Goal: Task Accomplishment & Management: Manage account settings

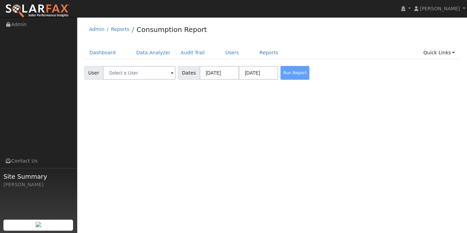
click at [171, 74] on span at bounding box center [172, 73] width 3 height 8
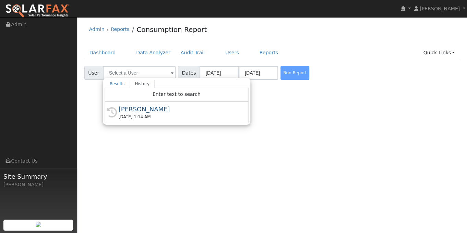
click at [150, 158] on div "User Profile First name Last name Email Email Notifications No Emails No Emails…" at bounding box center [272, 124] width 390 height 215
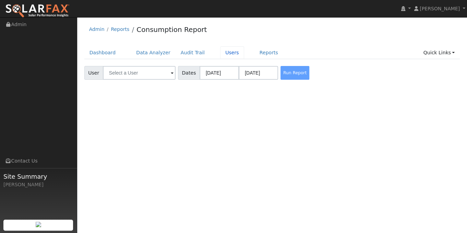
click at [221, 49] on link "Users" at bounding box center [232, 52] width 24 height 13
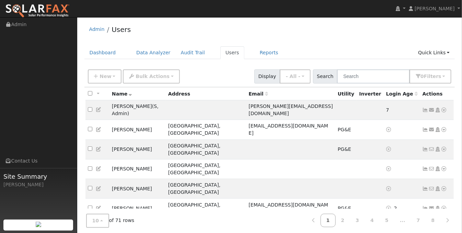
click at [426, 127] on icon at bounding box center [425, 129] width 6 height 5
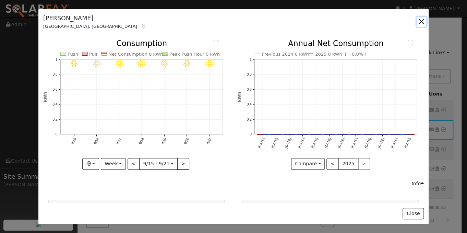
click at [422, 20] on button "button" at bounding box center [422, 22] width 10 height 10
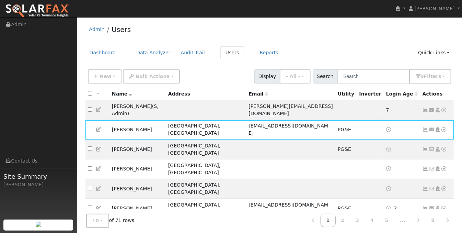
click at [427, 146] on icon at bounding box center [425, 148] width 6 height 5
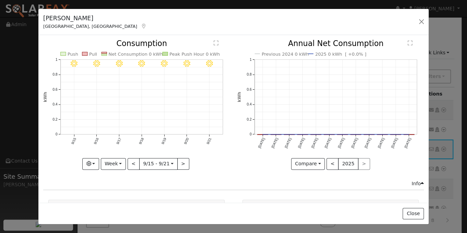
click at [11, 96] on div "Scott Anderson Grass Valley, CA Default Account Default Account 21585 Salt Cree…" at bounding box center [233, 116] width 467 height 233
click at [422, 22] on button "button" at bounding box center [422, 22] width 10 height 10
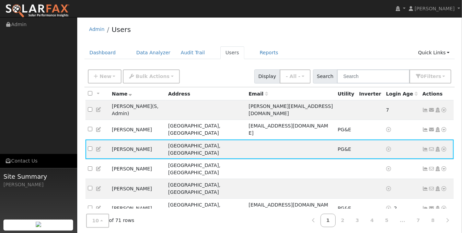
click at [21, 159] on link "Contact Us" at bounding box center [38, 161] width 77 height 14
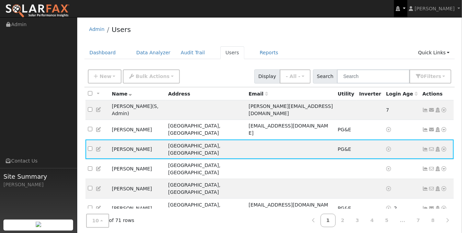
click at [405, 8] on link at bounding box center [400, 8] width 13 height 17
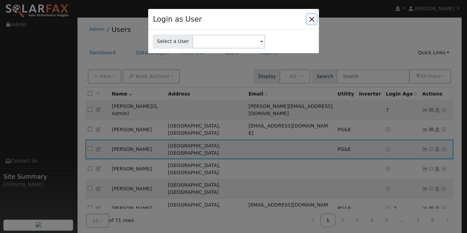
click at [315, 17] on button "Close" at bounding box center [312, 19] width 10 height 10
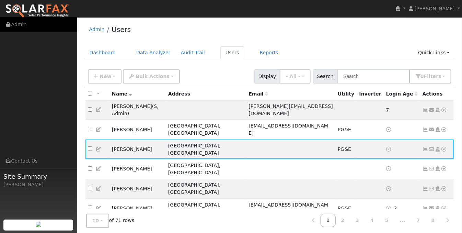
click at [19, 22] on link "Admin" at bounding box center [38, 24] width 77 height 14
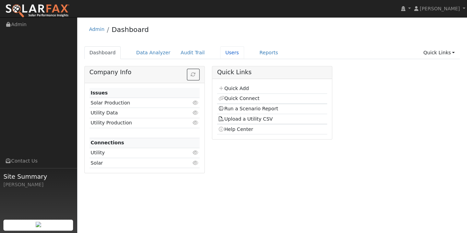
click at [225, 56] on link "Users" at bounding box center [232, 52] width 24 height 13
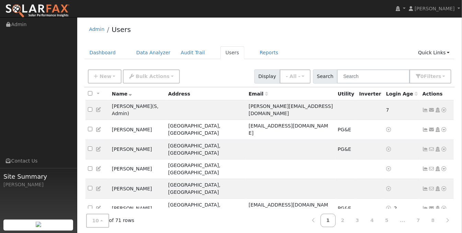
click at [425, 127] on icon at bounding box center [425, 129] width 6 height 5
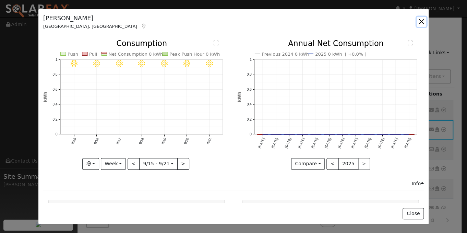
click at [419, 20] on button "button" at bounding box center [422, 22] width 10 height 10
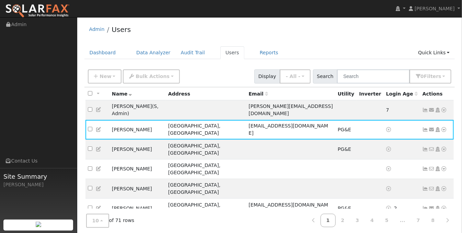
click at [425, 146] on icon at bounding box center [425, 148] width 6 height 5
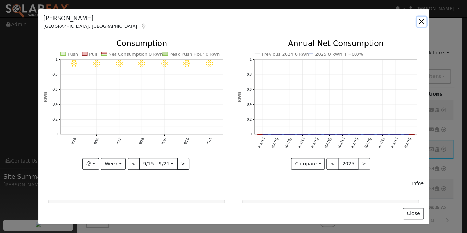
click at [420, 20] on button "button" at bounding box center [422, 22] width 10 height 10
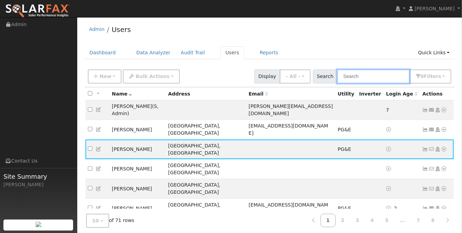
click at [368, 78] on input "text" at bounding box center [373, 76] width 73 height 14
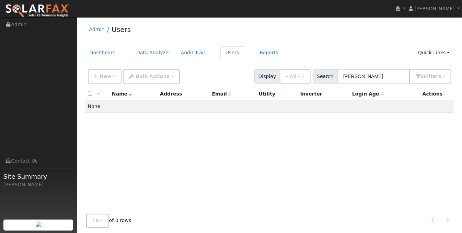
click at [271, 122] on div "All None All on page None on page Name Address Email Utility Inverter Login Age…" at bounding box center [269, 157] width 371 height 140
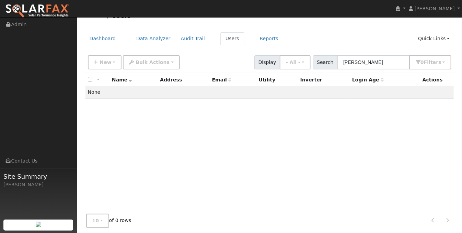
scroll to position [21, 0]
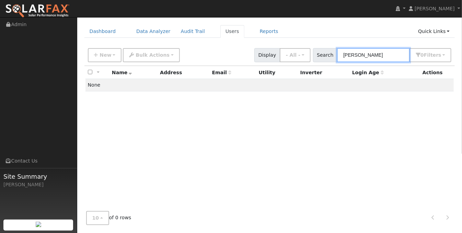
click at [367, 56] on input "[PERSON_NAME]" at bounding box center [373, 55] width 73 height 14
type input "k"
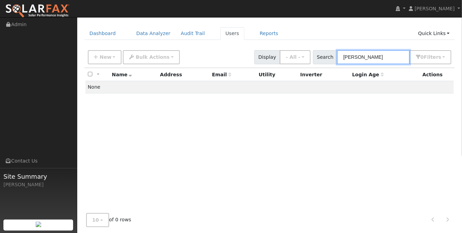
scroll to position [15, 0]
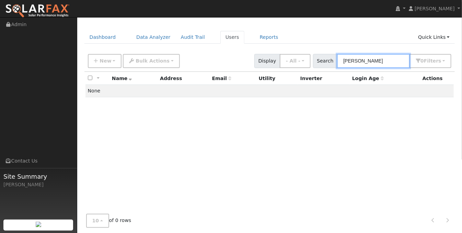
type input "[PERSON_NAME]"
